Goal: Check status: Check status

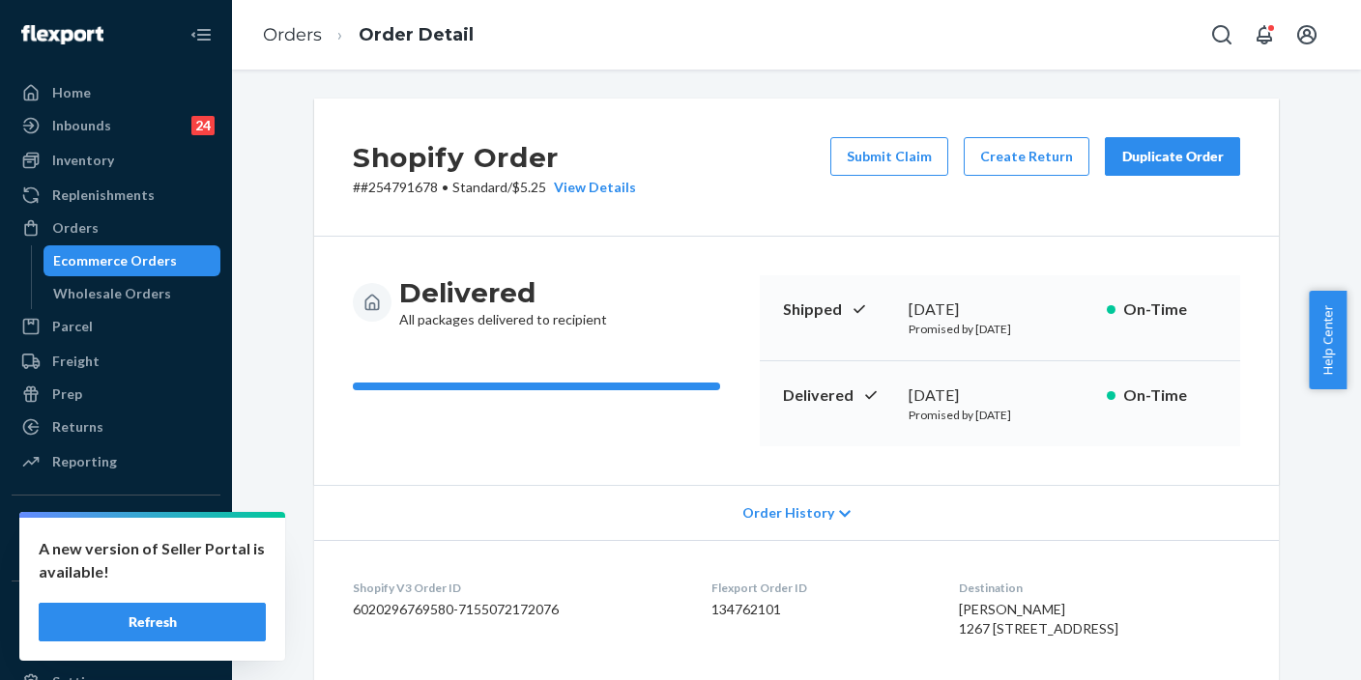
click at [1229, 33] on icon "Open Search Box" at bounding box center [1221, 34] width 23 height 23
click at [1055, 29] on input "Search Input" at bounding box center [1079, 34] width 238 height 19
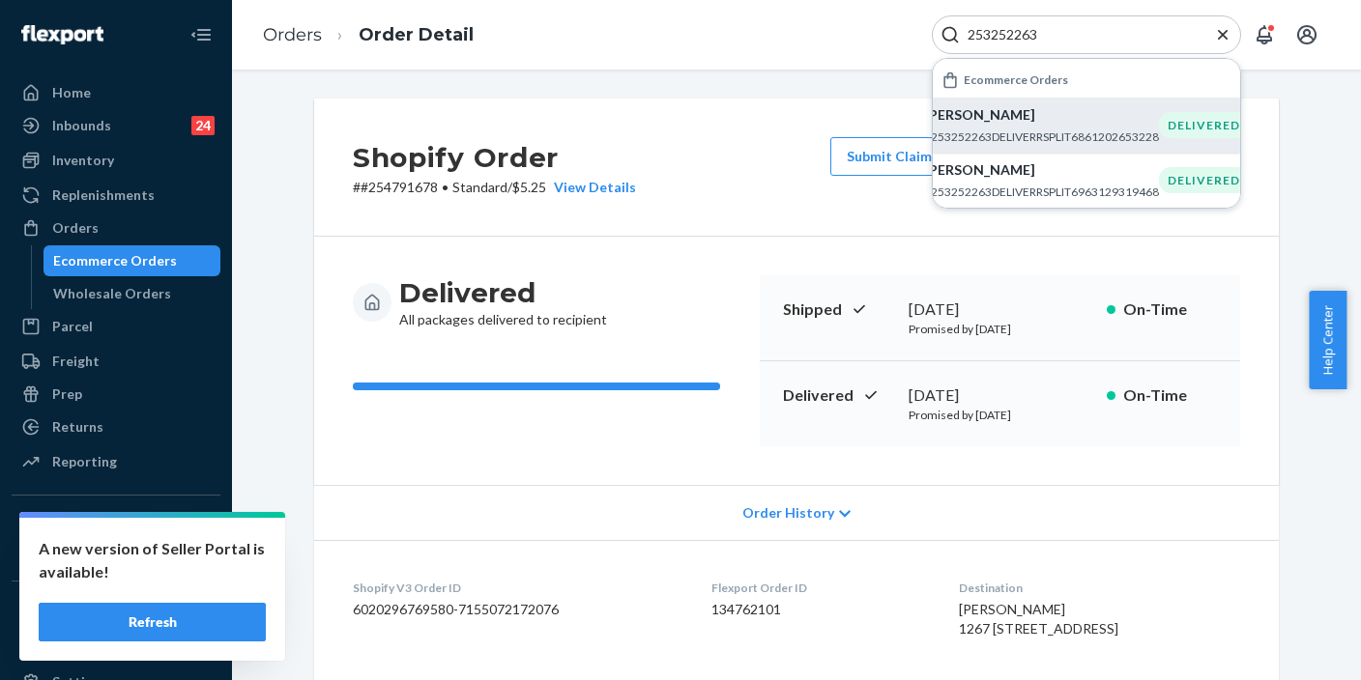
type input "253252263"
click at [1024, 119] on p "Hamnah Razzak" at bounding box center [1041, 114] width 235 height 19
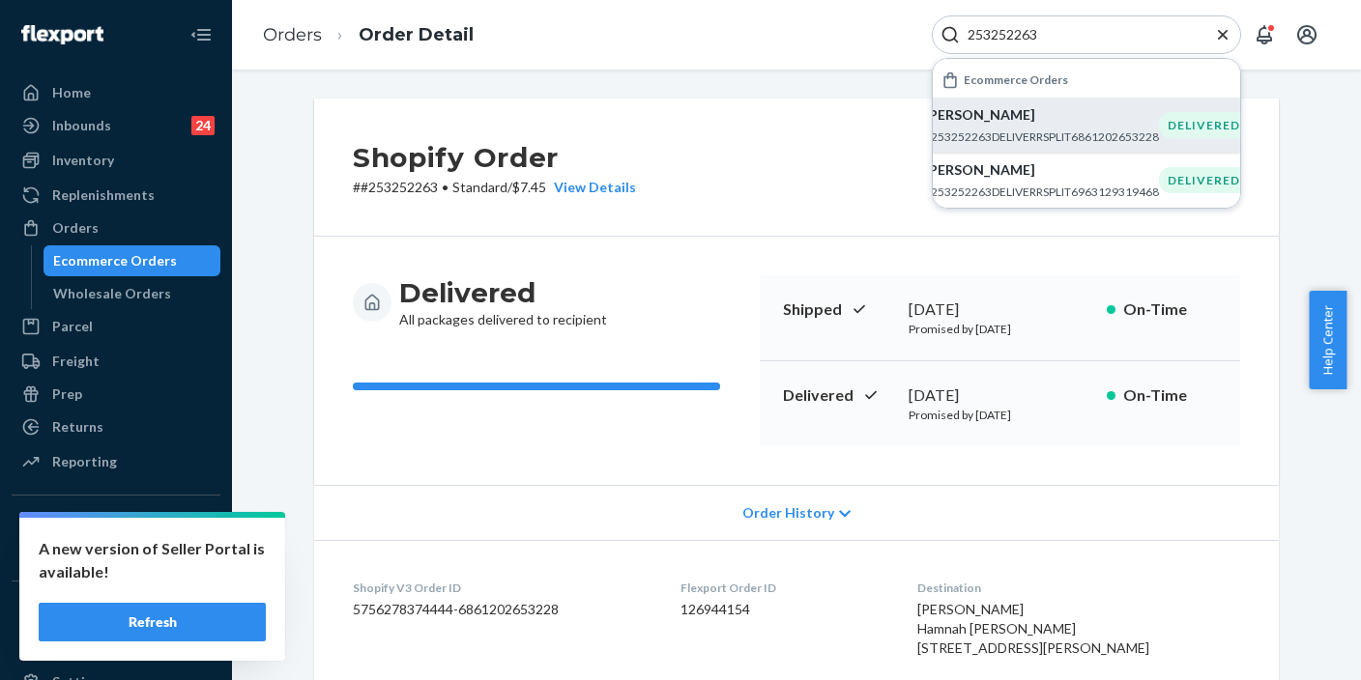
click at [1218, 31] on icon "Close Search" at bounding box center [1222, 34] width 19 height 19
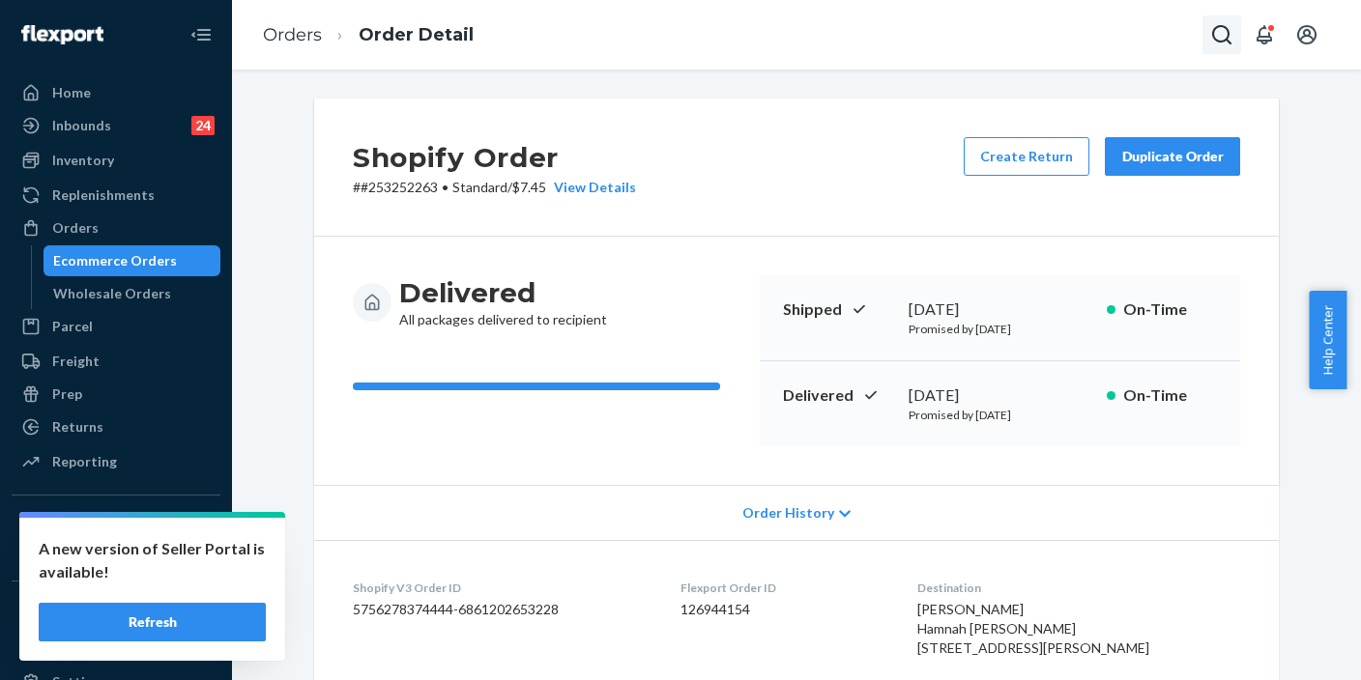
click at [1225, 36] on icon "Open Search Box" at bounding box center [1221, 34] width 23 height 23
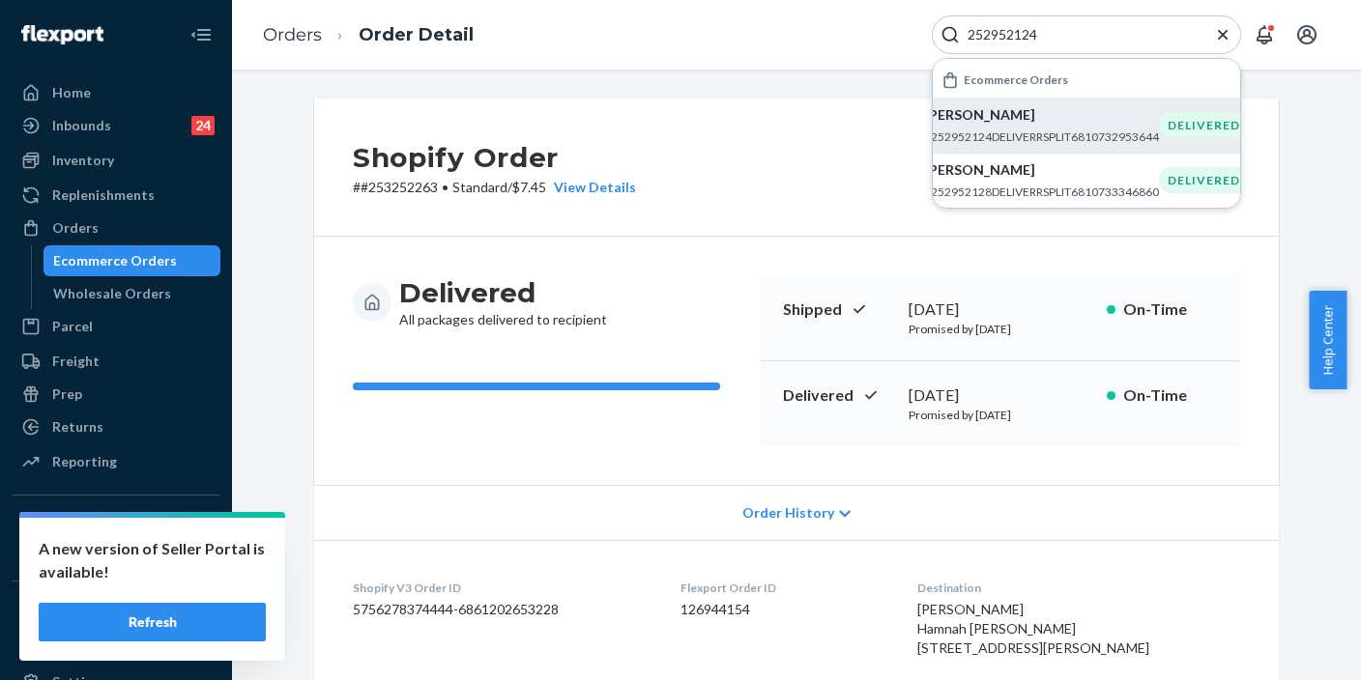
type input "252952124"
click at [993, 124] on p "Jessica Nichols" at bounding box center [1041, 114] width 235 height 19
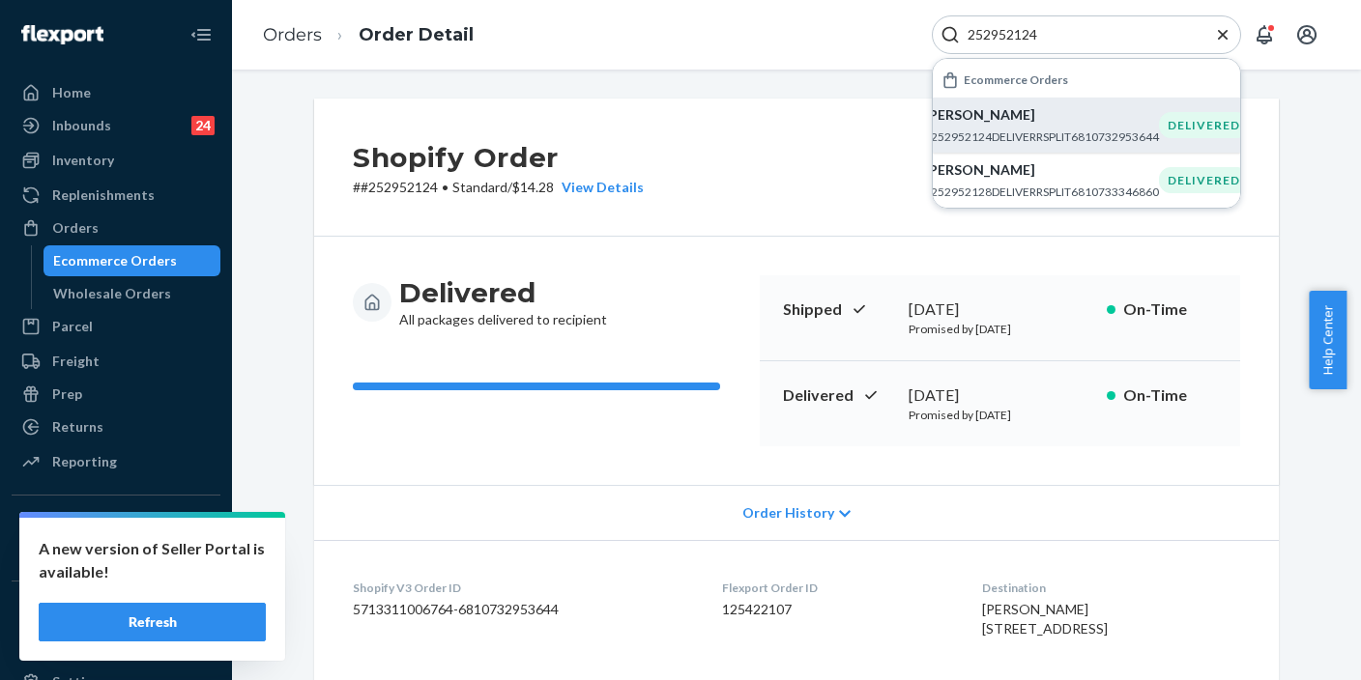
click at [189, 621] on button "Refresh" at bounding box center [152, 622] width 227 height 39
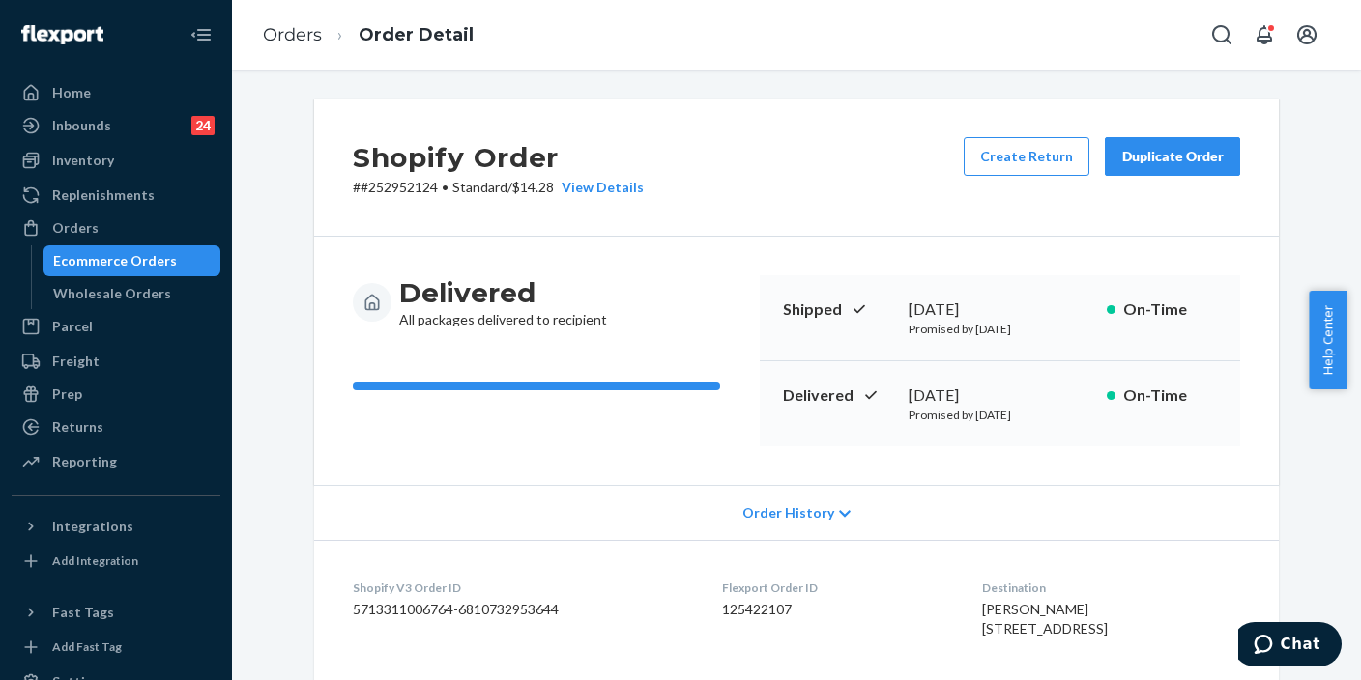
click at [770, 173] on div "Shopify Order # #252952124 • Standard / $14.28 View Details Create Return Dupli…" at bounding box center [796, 168] width 965 height 138
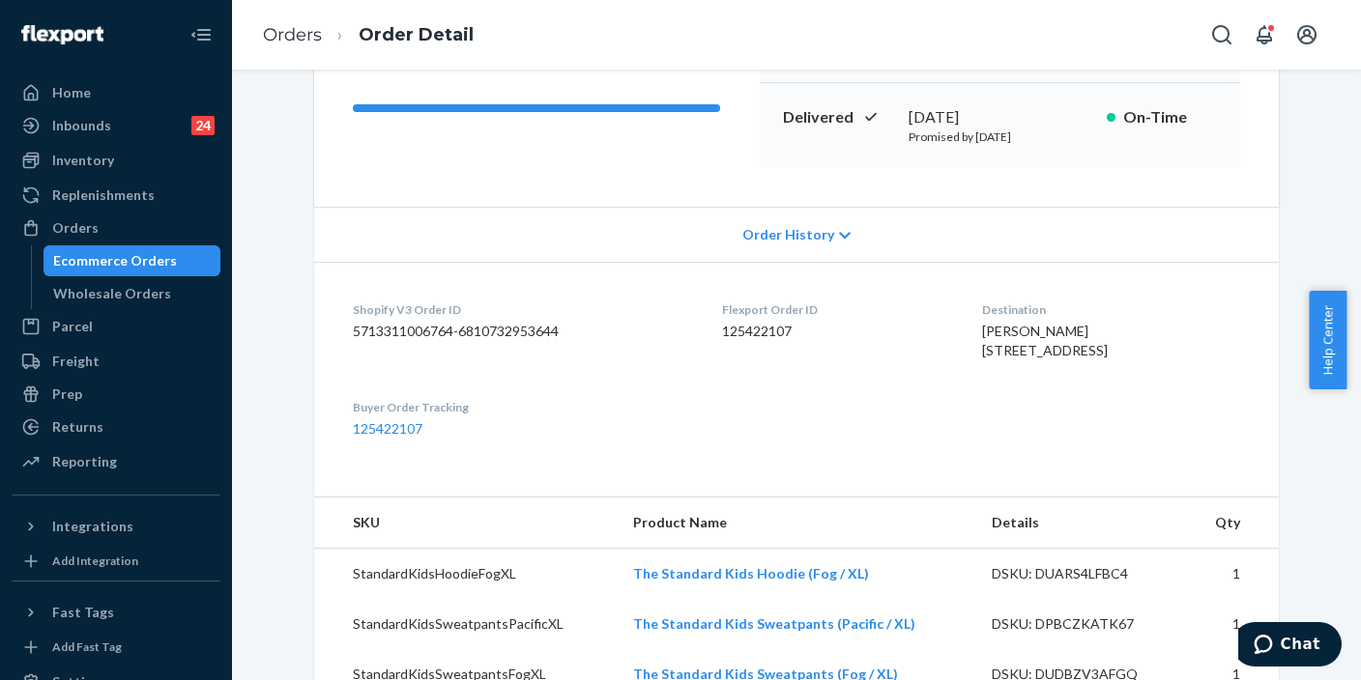
scroll to position [290, 0]
